Goal: Transaction & Acquisition: Subscribe to service/newsletter

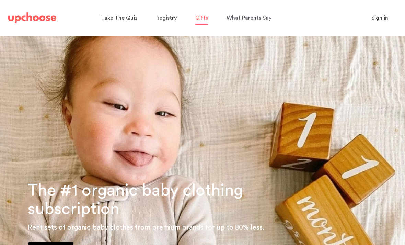
click at [205, 18] on span "Gifts" at bounding box center [201, 17] width 13 height 5
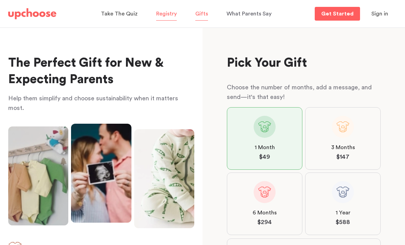
click at [166, 15] on span "Registry" at bounding box center [166, 13] width 21 height 5
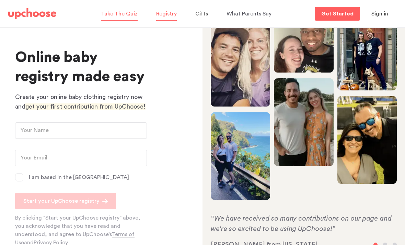
click at [116, 18] on p "Take The Quiz" at bounding box center [119, 13] width 37 height 11
click at [382, 12] on span "Sign in" at bounding box center [380, 13] width 17 height 5
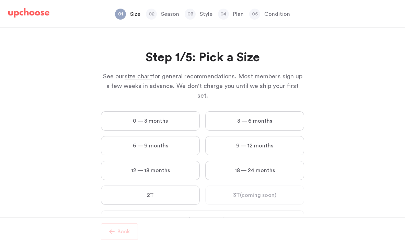
click at [334, 187] on div "Step 1/5: Pick a Size See our size chart for general recommendations. Most memb…" at bounding box center [202, 122] width 405 height 190
click at [287, 113] on label "3 — 6 months" at bounding box center [254, 120] width 99 height 19
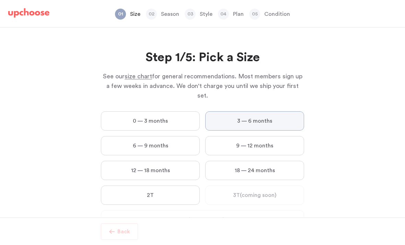
click at [0, 0] on months "3 — 6 months" at bounding box center [0, 0] width 0 height 0
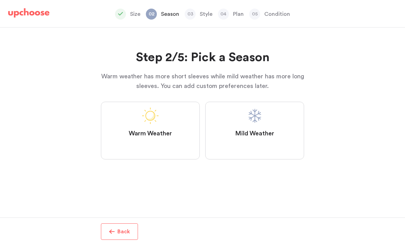
click at [289, 138] on label "Mild Weather" at bounding box center [254, 131] width 99 height 58
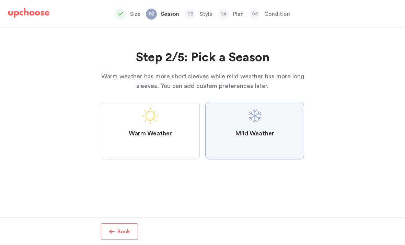
click at [0, 0] on Weather "Mild Weather" at bounding box center [0, 0] width 0 height 0
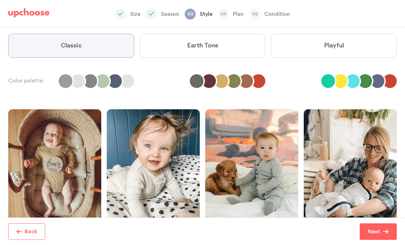
scroll to position [58, 0]
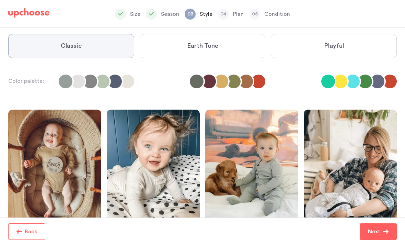
click at [360, 42] on label "Playful" at bounding box center [334, 46] width 126 height 24
click at [0, 0] on input "Playful" at bounding box center [0, 0] width 0 height 0
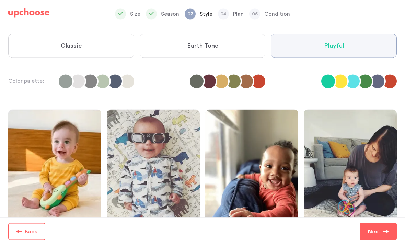
scroll to position [0, 0]
click at [186, 45] on label "Earth Tone" at bounding box center [203, 46] width 126 height 24
click at [0, 0] on Tone "Earth Tone" at bounding box center [0, 0] width 0 height 0
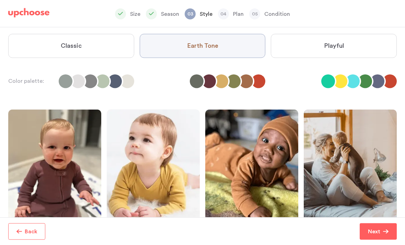
scroll to position [5, 0]
click at [369, 79] on li at bounding box center [366, 82] width 14 height 14
click at [376, 78] on li at bounding box center [378, 82] width 14 height 14
click at [367, 75] on li at bounding box center [366, 82] width 14 height 14
click at [242, 75] on li at bounding box center [246, 82] width 14 height 14
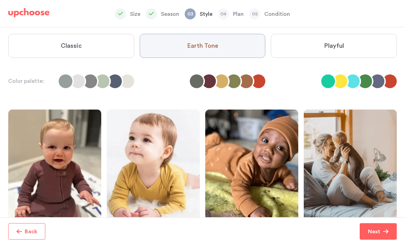
scroll to position [22, 0]
click at [383, 235] on button "Next" at bounding box center [378, 231] width 37 height 16
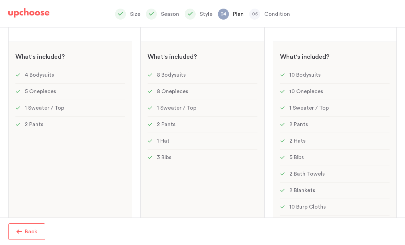
scroll to position [98, 0]
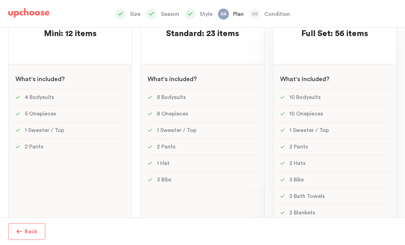
click at [355, 138] on li "2 Pants" at bounding box center [335, 146] width 110 height 16
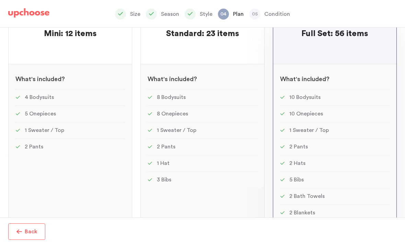
scroll to position [30, 0]
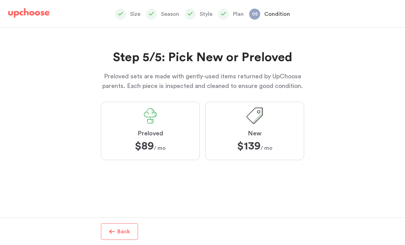
click at [346, 163] on div "See w W hat's included ?" at bounding box center [334, 175] width 123 height 25
click at [126, 135] on label "Preloved $89 $89 / mo" at bounding box center [150, 131] width 99 height 58
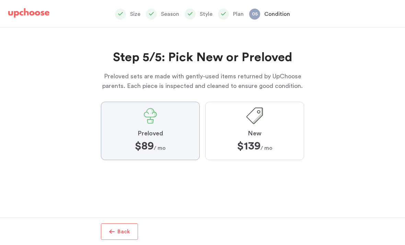
click at [0, 0] on input "Preloved $89 $89 / mo" at bounding box center [0, 0] width 0 height 0
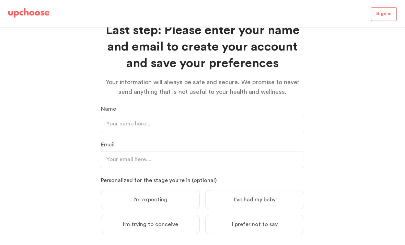
scroll to position [27, 0]
click at [120, 124] on input "text" at bounding box center [202, 124] width 203 height 16
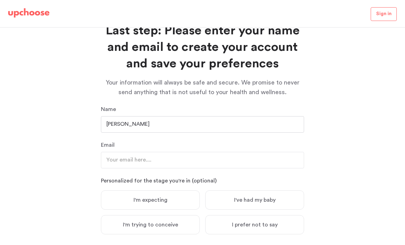
type input "Maddie"
click at [112, 157] on input "email" at bounding box center [202, 160] width 203 height 16
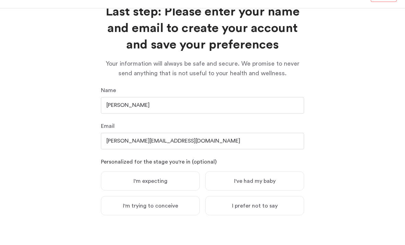
scroll to position [22, 0]
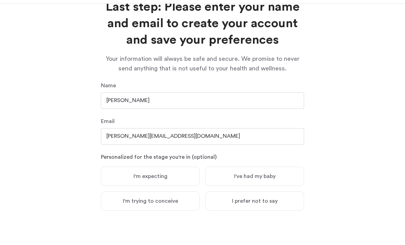
type input "armando.worth@gmail.com"
click at [293, 190] on label "I've had my baby" at bounding box center [254, 199] width 99 height 19
click at [0, 0] on input "I've had my baby" at bounding box center [0, 0] width 0 height 0
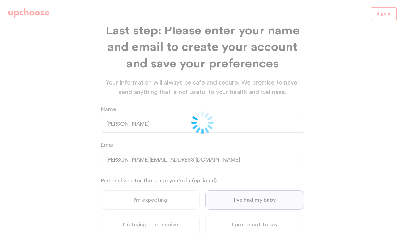
click at [144, 235] on div at bounding box center [202, 122] width 405 height 245
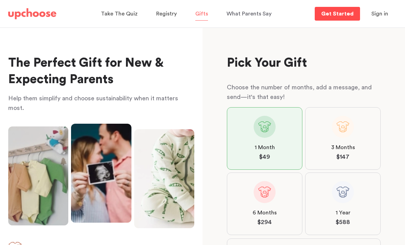
click at [341, 18] on link "Get Started" at bounding box center [337, 14] width 45 height 14
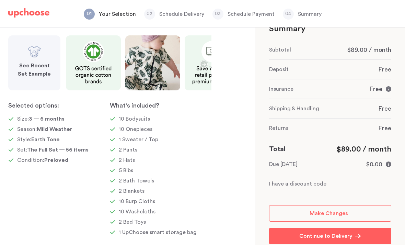
scroll to position [25, 0]
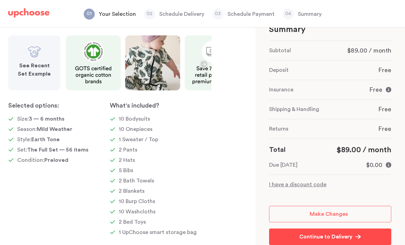
click at [334, 228] on link "Continue to Delivery Continue to Delivery" at bounding box center [330, 236] width 122 height 16
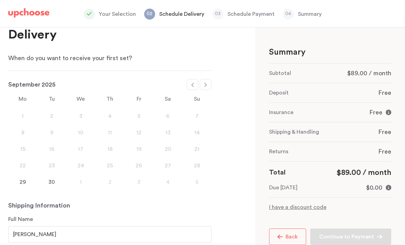
scroll to position [26, 0]
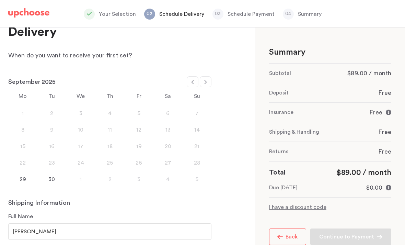
click at [22, 174] on div "29 30 1 2 3 4 5" at bounding box center [109, 179] width 203 height 16
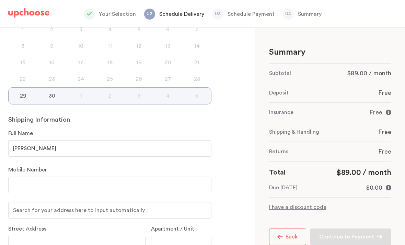
scroll to position [110, 0]
click at [24, 184] on input "number" at bounding box center [109, 185] width 203 height 16
type input "8628121744"
click at [35, 202] on input "text" at bounding box center [109, 210] width 203 height 16
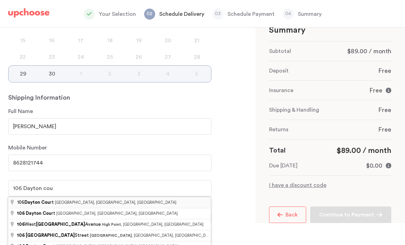
type input "106 Dayton Court, Hackettstown, NJ, USA"
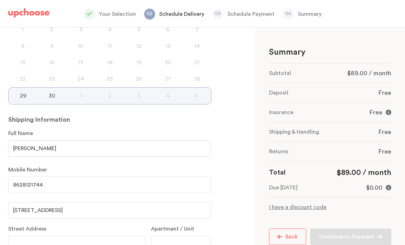
type input "Dayton Court"
type input "Hackettstown"
type input "07840"
select select "NJ"
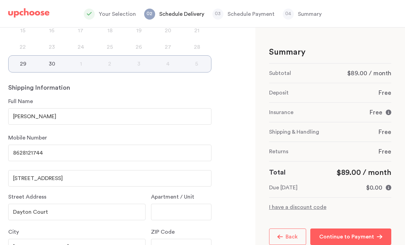
scroll to position [145, 0]
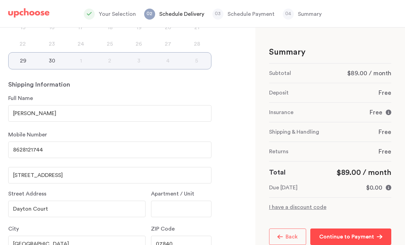
click at [361, 232] on p "Continue to Payment" at bounding box center [346, 236] width 55 height 8
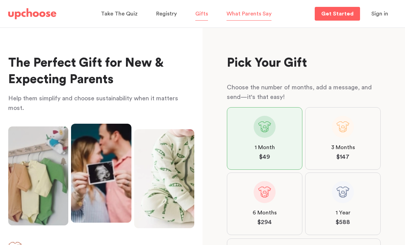
click at [257, 9] on p "What Parents Say" at bounding box center [249, 13] width 45 height 11
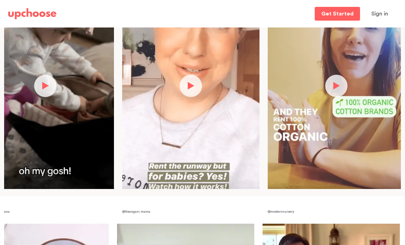
scroll to position [0, 36]
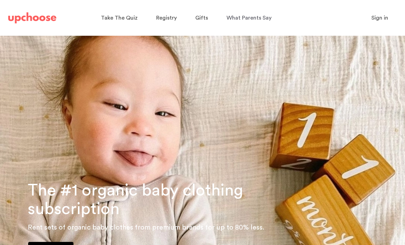
click at [392, 20] on button "Sign in" at bounding box center [380, 18] width 34 height 14
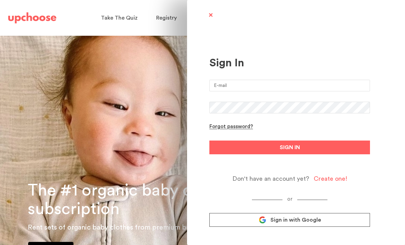
click at [327, 175] on div "Create one!" at bounding box center [331, 179] width 34 height 8
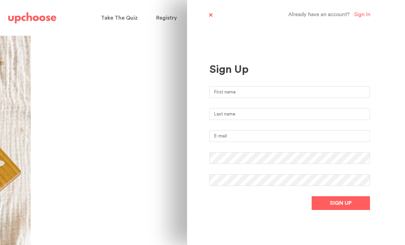
click at [236, 88] on input "text" at bounding box center [289, 92] width 161 height 12
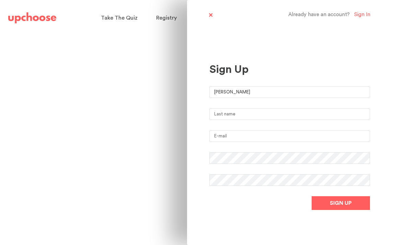
type input "Maddie"
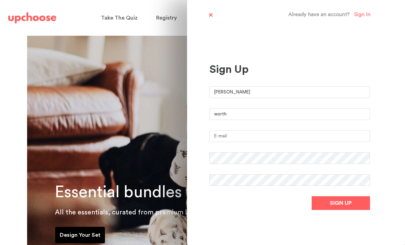
type input "worth"
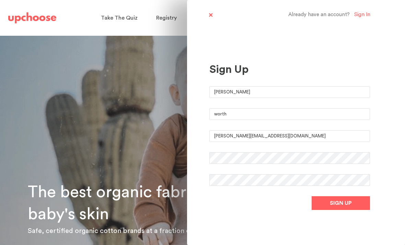
type input "armando.worth@gmail.com"
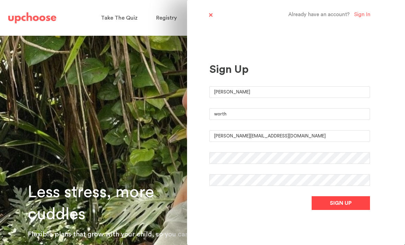
click at [331, 198] on button "SIGN UP" at bounding box center [341, 203] width 58 height 14
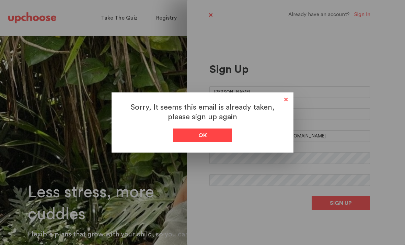
click at [201, 136] on span "Ok" at bounding box center [202, 135] width 9 height 8
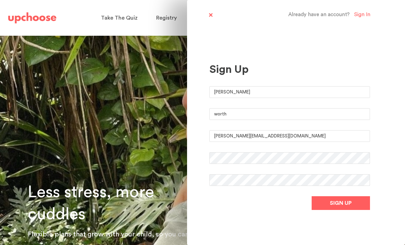
click at [369, 16] on div "Sign In" at bounding box center [362, 15] width 16 height 7
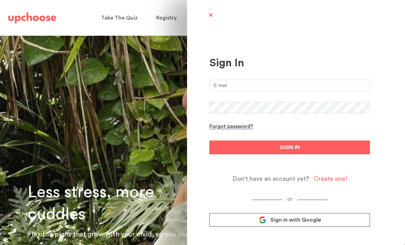
click at [326, 85] on input "email" at bounding box center [289, 86] width 161 height 12
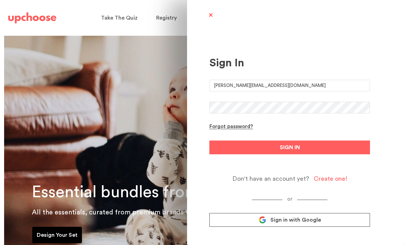
type input "armando.worth@gmail.com"
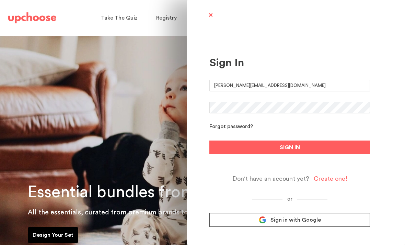
click at [217, 126] on form "armando.worth@gmail.com Forgot password? SIGN IN Don't have an account yet? Cre…" at bounding box center [289, 131] width 161 height 103
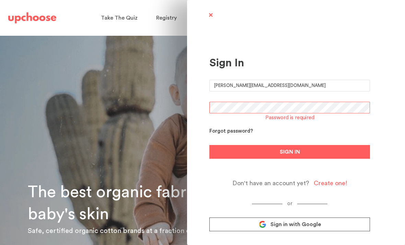
click at [235, 132] on div "Forgot password?" at bounding box center [231, 131] width 44 height 7
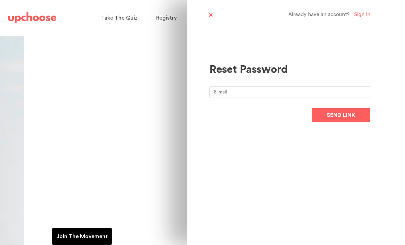
click at [320, 92] on input "email" at bounding box center [289, 92] width 161 height 12
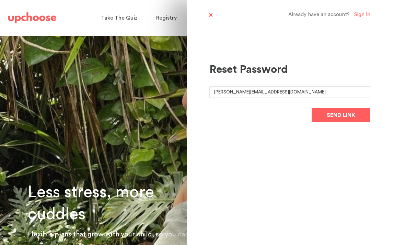
type input "armando.worth@gmail.com"
click at [341, 115] on button "Send link" at bounding box center [341, 115] width 58 height 14
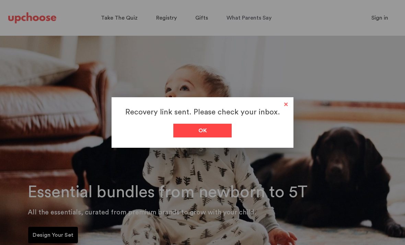
click at [201, 132] on span "Ok" at bounding box center [202, 130] width 9 height 8
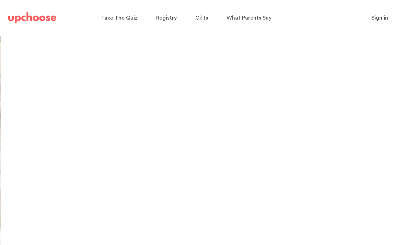
scroll to position [1, 0]
click at [202, 21] on span "Gifts" at bounding box center [201, 17] width 13 height 5
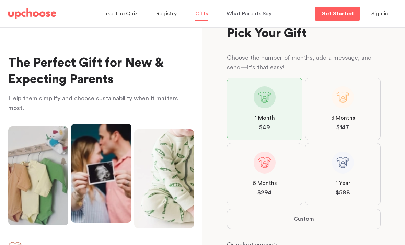
scroll to position [31, 0]
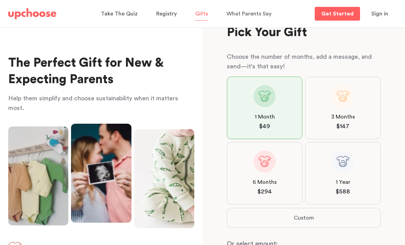
click at [366, 118] on label "3 Months $ 147" at bounding box center [343, 108] width 76 height 62
click at [0, 0] on input "3 Months $ 147" at bounding box center [0, 0] width 0 height 0
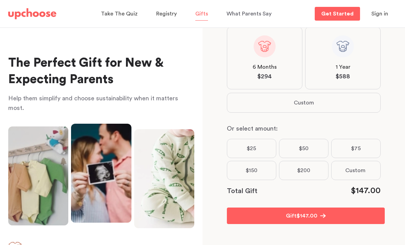
scroll to position [146, 0]
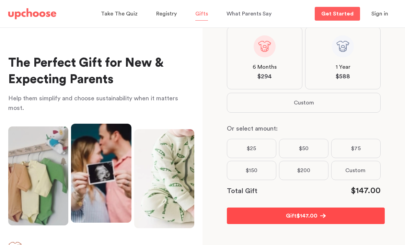
click at [342, 219] on button "Gift $ 147.00" at bounding box center [306, 215] width 158 height 16
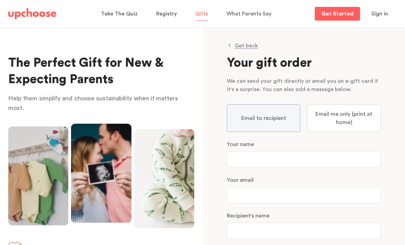
scroll to position [0, 0]
click at [383, 9] on button "Sign in" at bounding box center [380, 14] width 34 height 14
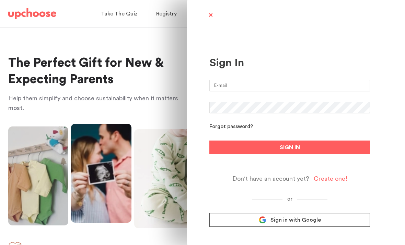
click at [285, 82] on input "email" at bounding box center [289, 86] width 161 height 12
type input "armando.worth@gmail.com"
click at [290, 147] on button "SIGN IN" at bounding box center [289, 147] width 161 height 14
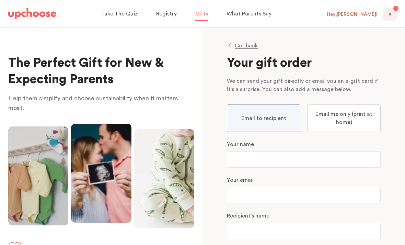
click at [393, 17] on div "A 1" at bounding box center [390, 15] width 14 height 14
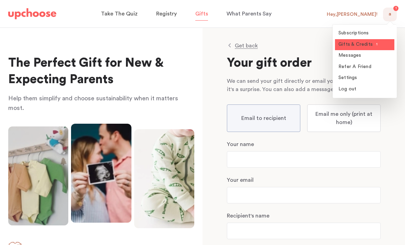
click at [372, 50] on link "Gifts & Credits 1" at bounding box center [364, 44] width 59 height 11
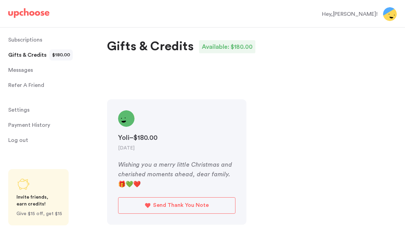
scroll to position [5, 0]
click at [387, 14] on img at bounding box center [390, 14] width 14 height 14
click at [388, 16] on img at bounding box center [390, 14] width 14 height 14
click at [354, 15] on div "Hey, [PERSON_NAME] !" at bounding box center [350, 14] width 56 height 8
click at [18, 71] on span "Messages" at bounding box center [20, 71] width 25 height 14
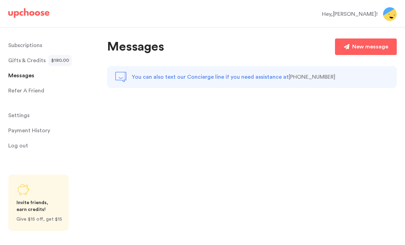
click at [355, 18] on div "Hey, [PERSON_NAME] !" at bounding box center [350, 14] width 56 height 8
click at [388, 16] on img at bounding box center [390, 14] width 14 height 14
click at [12, 63] on span "Gifts & Credits" at bounding box center [26, 61] width 37 height 14
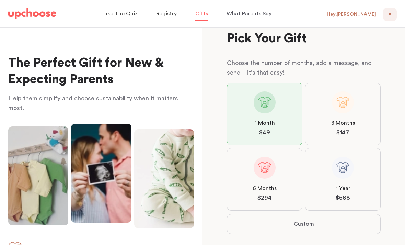
click at [30, 18] on img at bounding box center [32, 13] width 48 height 11
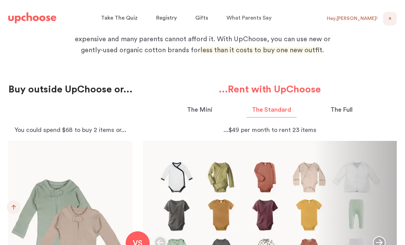
scroll to position [640, 0]
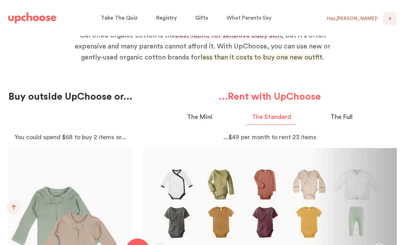
click at [31, 102] on p "Buy outside UpChoose or..." at bounding box center [70, 96] width 124 height 12
click at [36, 100] on p "Buy outside UpChoose or..." at bounding box center [70, 96] width 124 height 12
click at [10, 97] on p "Buy outside UpChoose or..." at bounding box center [70, 96] width 124 height 12
click at [61, 105] on div at bounding box center [70, 118] width 124 height 30
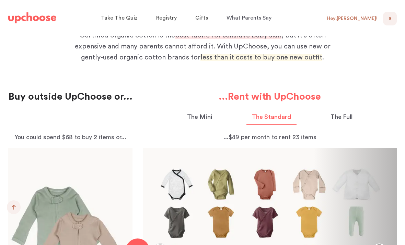
click at [89, 105] on div at bounding box center [70, 118] width 124 height 30
click at [39, 141] on p "You could spend $68 to buy 2 items or..." at bounding box center [70, 137] width 124 height 10
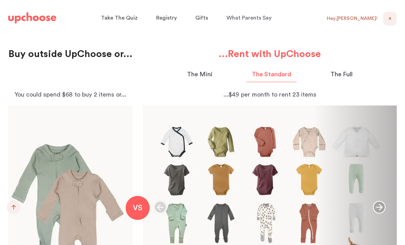
scroll to position [682, 0]
click at [349, 78] on p "The Full" at bounding box center [342, 74] width 22 height 9
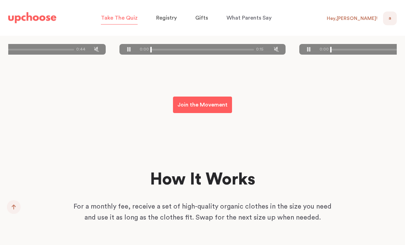
scroll to position [1329, 0]
click at [117, 21] on span "Take The Quiz" at bounding box center [119, 17] width 37 height 5
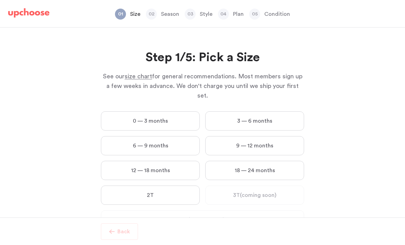
click at [287, 115] on label "3 — 6 months" at bounding box center [254, 120] width 99 height 19
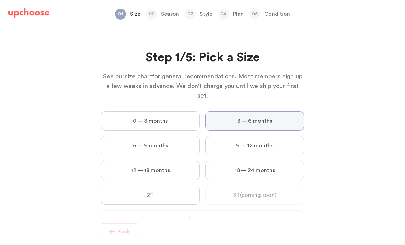
click at [0, 0] on months "3 — 6 months" at bounding box center [0, 0] width 0 height 0
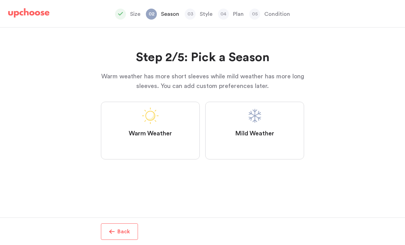
click at [292, 128] on label "Mild Weather" at bounding box center [254, 131] width 99 height 58
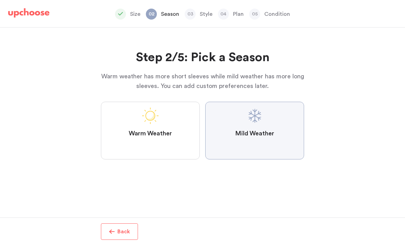
click at [0, 0] on Weather "Mild Weather" at bounding box center [0, 0] width 0 height 0
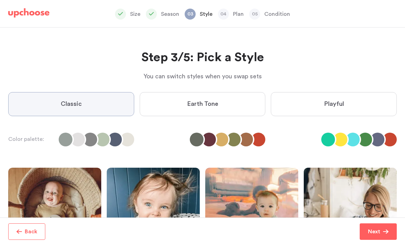
click at [238, 105] on label "Earth Tone" at bounding box center [203, 104] width 126 height 24
click at [0, 0] on Tone "Earth Tone" at bounding box center [0, 0] width 0 height 0
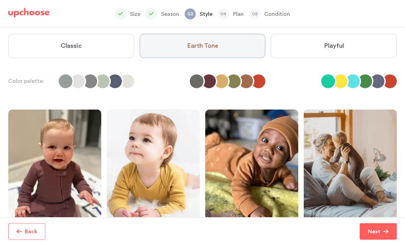
scroll to position [22, 0]
click at [378, 235] on p "Next" at bounding box center [374, 231] width 12 height 8
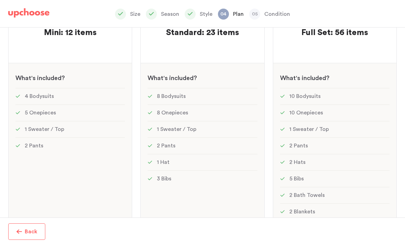
scroll to position [125, 0]
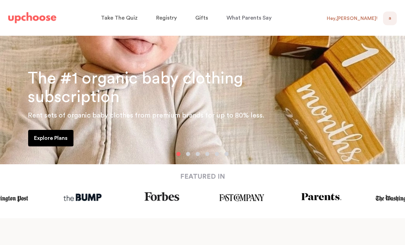
scroll to position [129, 0]
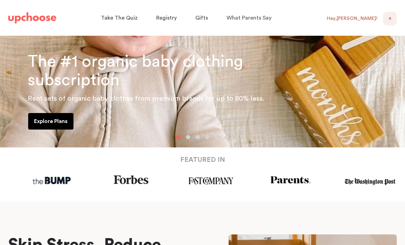
click at [54, 115] on link "Explore Plans" at bounding box center [50, 121] width 45 height 16
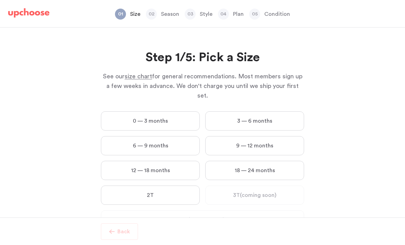
click at [291, 111] on label "3 — 6 months" at bounding box center [254, 120] width 99 height 19
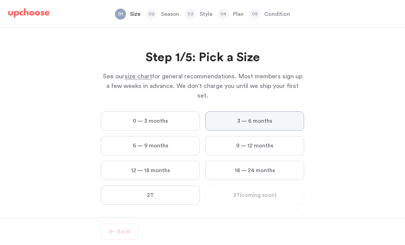
click at [0, 0] on months "3 — 6 months" at bounding box center [0, 0] width 0 height 0
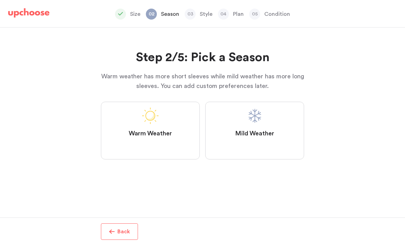
click at [262, 130] on span "Mild Weather" at bounding box center [254, 133] width 39 height 8
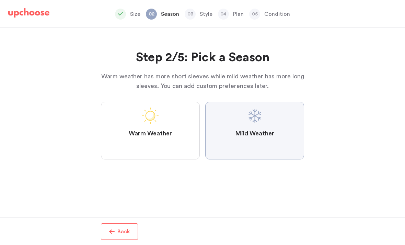
click at [0, 0] on Weather "Mild Weather" at bounding box center [0, 0] width 0 height 0
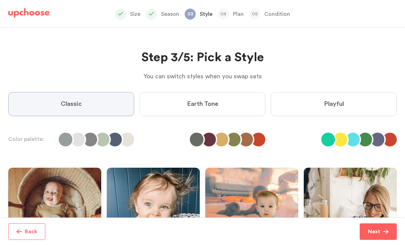
click at [236, 105] on label "Earth Tone" at bounding box center [203, 104] width 126 height 24
click at [0, 0] on Tone "Earth Tone" at bounding box center [0, 0] width 0 height 0
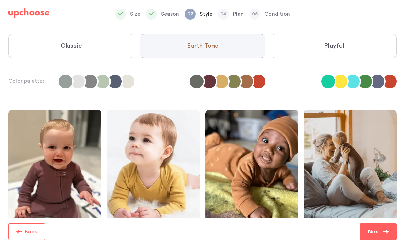
scroll to position [22, 0]
click at [371, 233] on p "Next" at bounding box center [374, 231] width 12 height 8
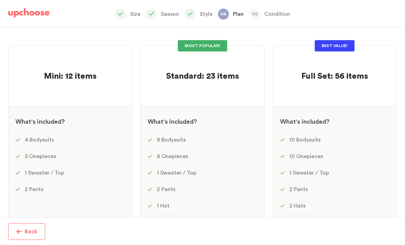
scroll to position [56, 0]
click at [234, 165] on li "1 Sweater / Top" at bounding box center [203, 173] width 110 height 16
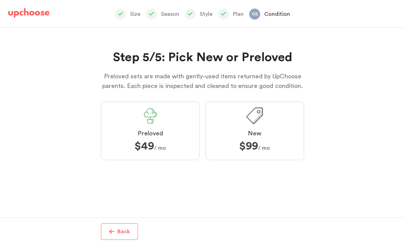
click at [109, 239] on button "Back" at bounding box center [119, 231] width 37 height 16
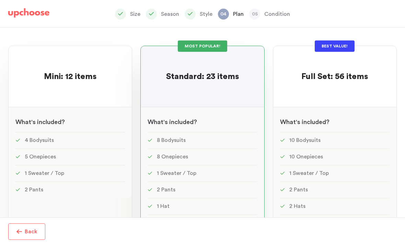
click at [78, 187] on div "Mini: 12 items Mini: 12 items See w W hat's included ? 4 Bodysuits 5 Onepieces …" at bounding box center [70, 192] width 124 height 292
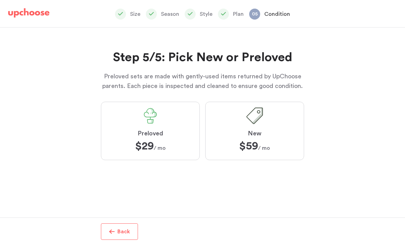
click at [139, 106] on label "Preloved $29 $29 / mo" at bounding box center [150, 131] width 99 height 58
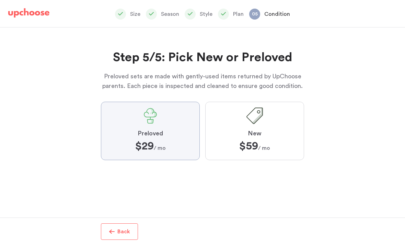
click at [0, 0] on input "Preloved $29 $29 / mo" at bounding box center [0, 0] width 0 height 0
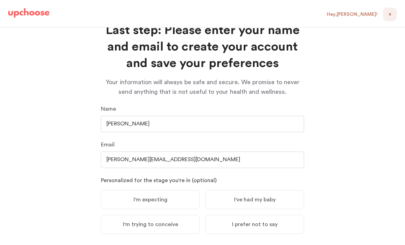
scroll to position [27, 0]
click at [205, 116] on input "Armando Maddie" at bounding box center [202, 124] width 203 height 16
click at [129, 116] on input "Armando Maddie" at bounding box center [202, 124] width 203 height 16
click at [138, 116] on input "Armando Maddie" at bounding box center [202, 124] width 203 height 16
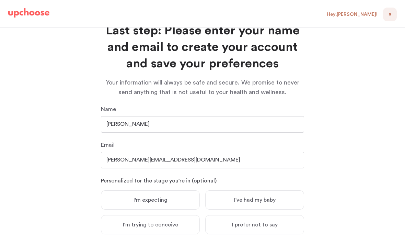
type input "[PERSON_NAME]"
click at [265, 196] on span "I've had my baby" at bounding box center [255, 199] width 42 height 7
click at [0, 0] on input "I've had my baby" at bounding box center [0, 0] width 0 height 0
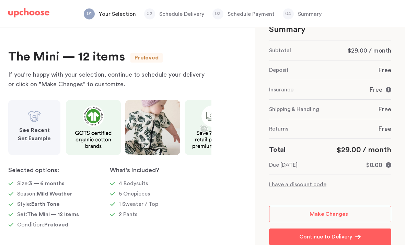
scroll to position [22, 0]
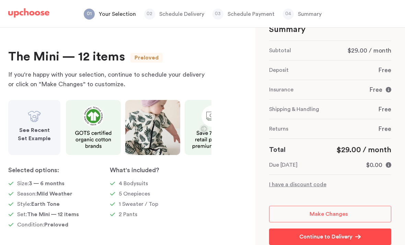
click at [359, 228] on link "Continue to Delivery Continue to Delivery" at bounding box center [330, 236] width 122 height 16
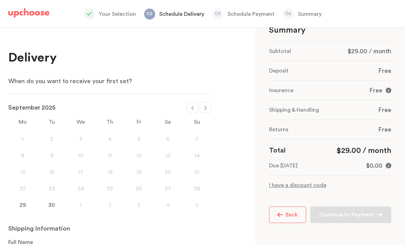
scroll to position [3, 0]
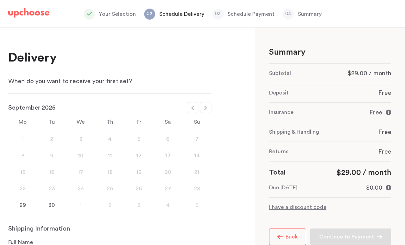
click at [23, 209] on div "29 30 1 2 3 4 5" at bounding box center [109, 205] width 203 height 16
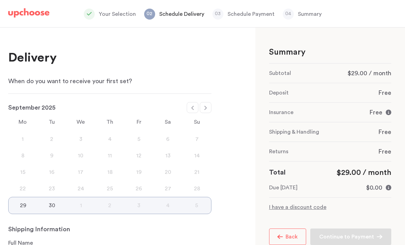
scroll to position [22, 0]
click at [19, 201] on div "29" at bounding box center [23, 205] width 29 height 8
click at [25, 201] on div "29" at bounding box center [23, 205] width 29 height 8
click at [25, 197] on div "29 30 1 2 3 4 5" at bounding box center [109, 205] width 203 height 17
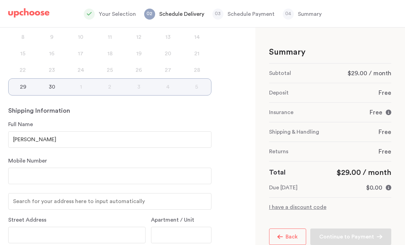
scroll to position [138, 0]
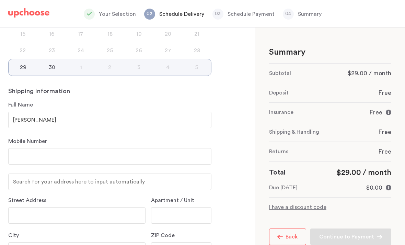
click at [143, 148] on input "number" at bounding box center [109, 156] width 203 height 16
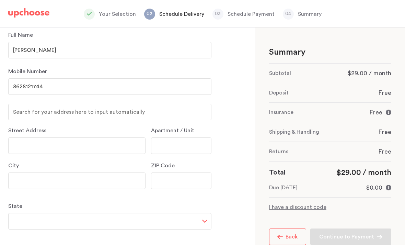
scroll to position [207, 0]
type input "8628121744"
click at [110, 138] on input "text" at bounding box center [76, 146] width 137 height 16
click at [34, 105] on input "text" at bounding box center [109, 113] width 203 height 16
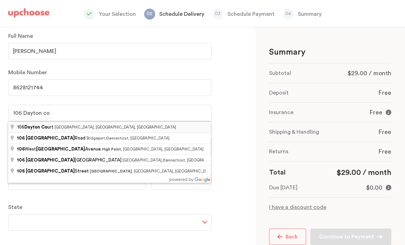
type input "[STREET_ADDRESS]"
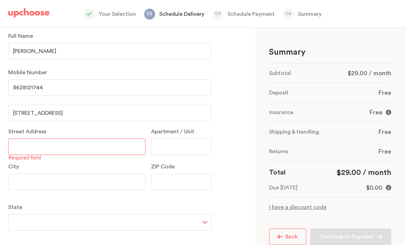
type input "Dayton Court"
type input "[GEOGRAPHIC_DATA]"
type input "07840"
select select "NJ"
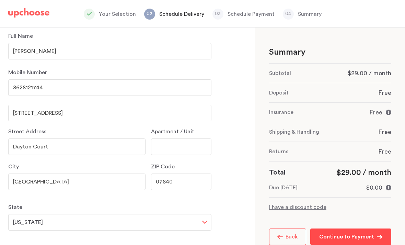
click at [363, 232] on p "Continue to Payment" at bounding box center [346, 236] width 55 height 8
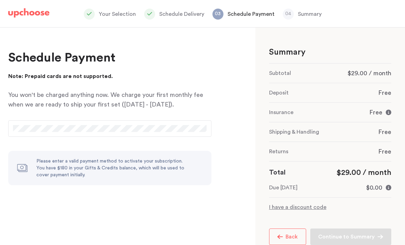
click at [53, 120] on div "Schedule Payment Note: Prepaid cards are not supported. You won't be charged an…" at bounding box center [109, 117] width 203 height 136
click at [32, 133] on div at bounding box center [109, 128] width 203 height 16
click at [33, 124] on div at bounding box center [109, 128] width 203 height 16
click at [32, 134] on div at bounding box center [109, 128] width 203 height 16
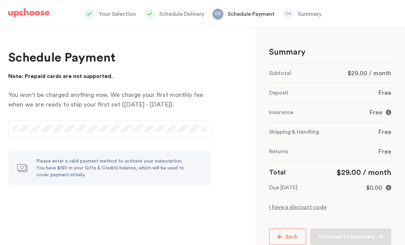
click at [33, 133] on div at bounding box center [109, 128] width 203 height 16
click at [184, 136] on div at bounding box center [109, 128] width 203 height 16
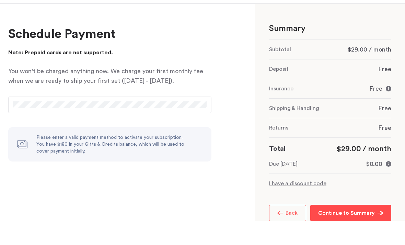
scroll to position [22, 0]
click at [376, 232] on span "Continue to Summary" at bounding box center [347, 236] width 59 height 8
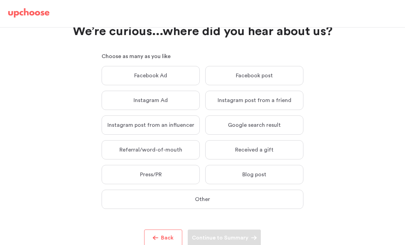
scroll to position [26, 0]
click at [288, 145] on label "Received a gift Received a gift" at bounding box center [254, 149] width 98 height 19
click at [0, 0] on input "Received a gift Received a gift" at bounding box center [0, 0] width 0 height 0
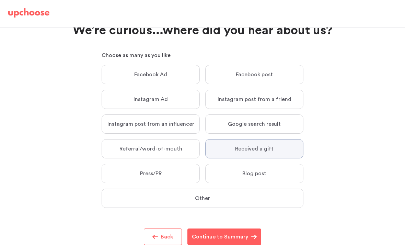
scroll to position [27, 0]
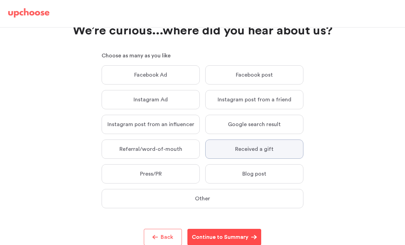
click at [251, 234] on button "Continue to Summary Continue to Summary" at bounding box center [224, 237] width 74 height 16
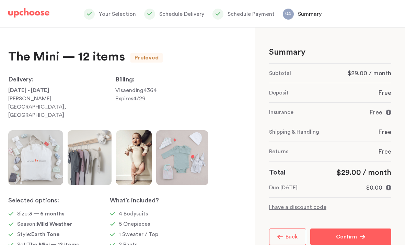
scroll to position [22, 0]
click at [355, 232] on p "Confirm" at bounding box center [346, 236] width 21 height 8
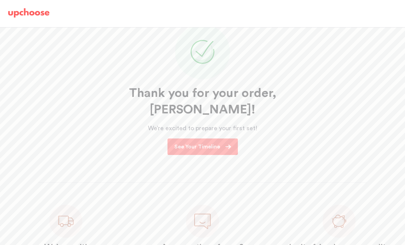
scroll to position [63, 0]
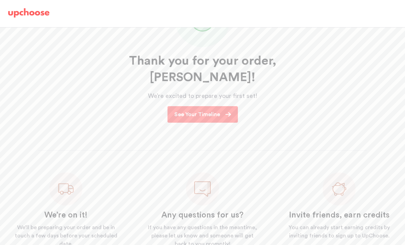
click at [225, 106] on link "See Your Timeline" at bounding box center [203, 114] width 70 height 16
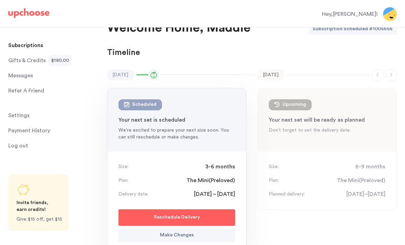
scroll to position [16, 0]
